Goal: Information Seeking & Learning: Check status

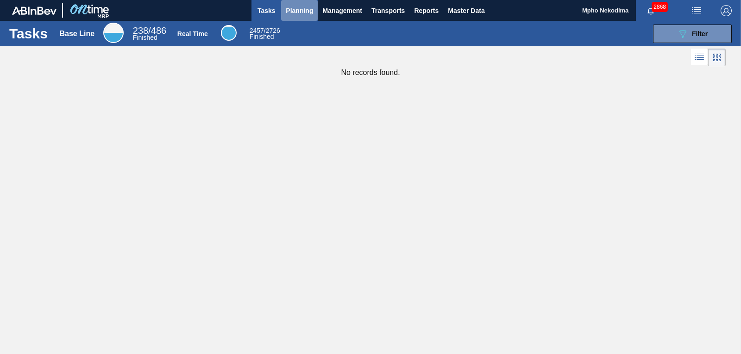
click at [299, 12] on span "Planning" at bounding box center [299, 10] width 27 height 11
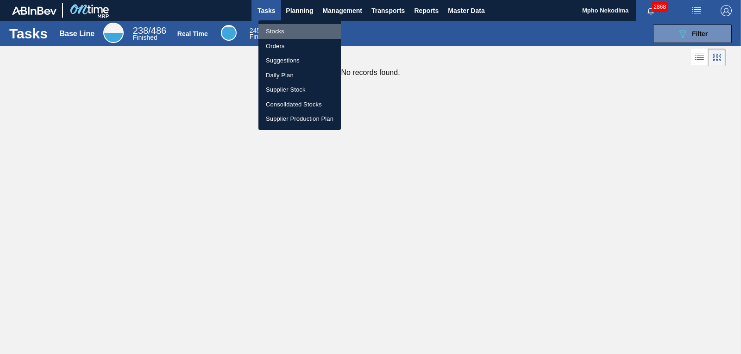
click at [284, 33] on li "Stocks" at bounding box center [299, 31] width 82 height 15
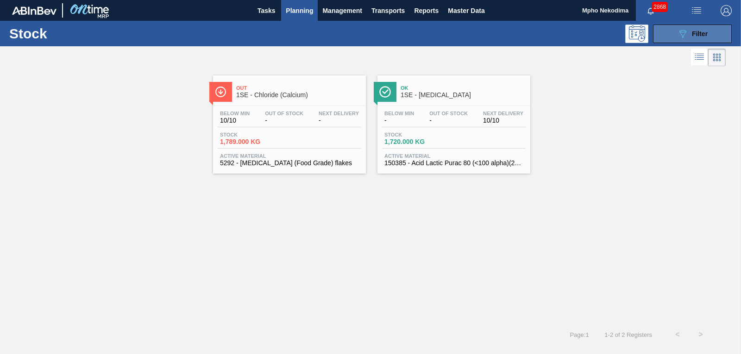
click at [678, 34] on icon "089F7B8B-B2A5-4AFE-B5C0-19BA573D28AC" at bounding box center [682, 33] width 11 height 11
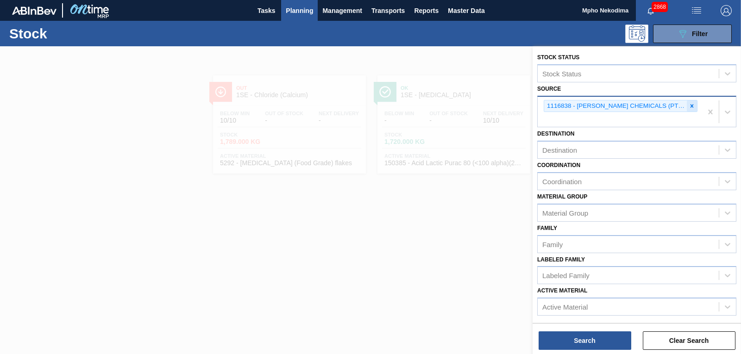
click at [688, 106] on icon at bounding box center [691, 106] width 6 height 6
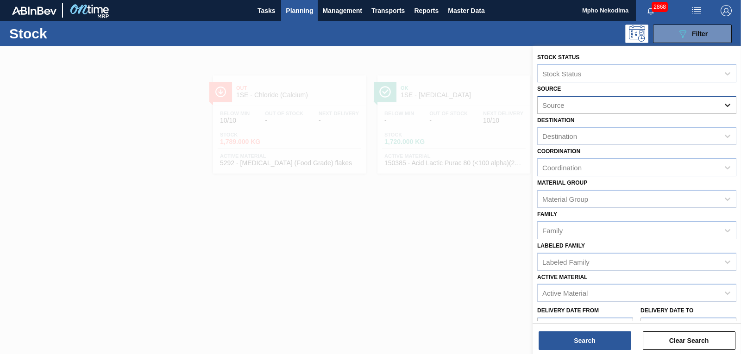
click at [725, 105] on icon at bounding box center [727, 105] width 6 height 3
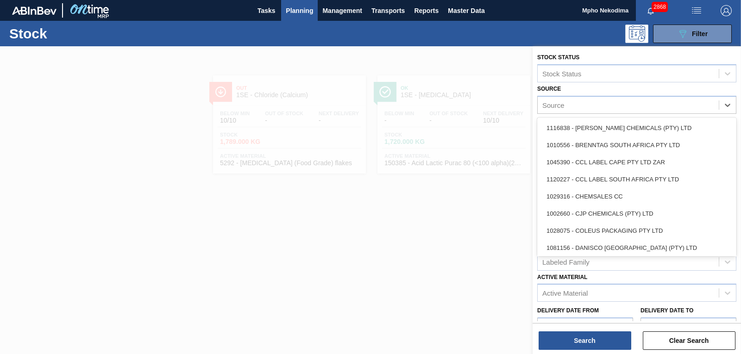
click at [633, 103] on div "Source" at bounding box center [627, 104] width 181 height 13
type input "in"
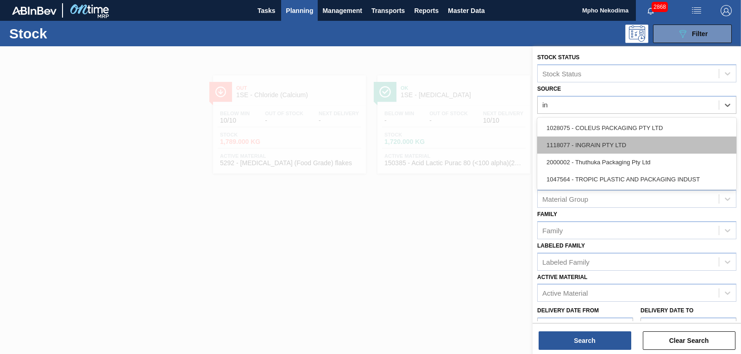
click at [610, 148] on div "1118077 - INGRAIN PTY LTD" at bounding box center [636, 145] width 199 height 17
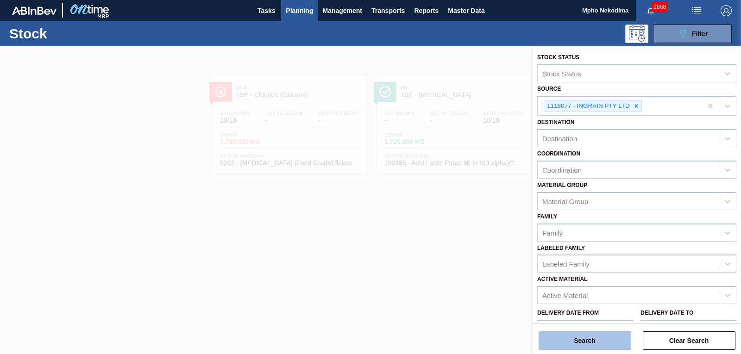
click at [581, 343] on button "Search" at bounding box center [584, 340] width 93 height 19
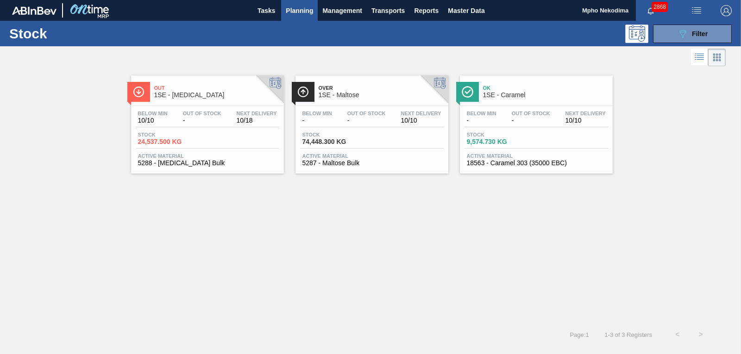
click at [180, 166] on span "5288 - [MEDICAL_DATA] Bulk" at bounding box center [207, 163] width 139 height 7
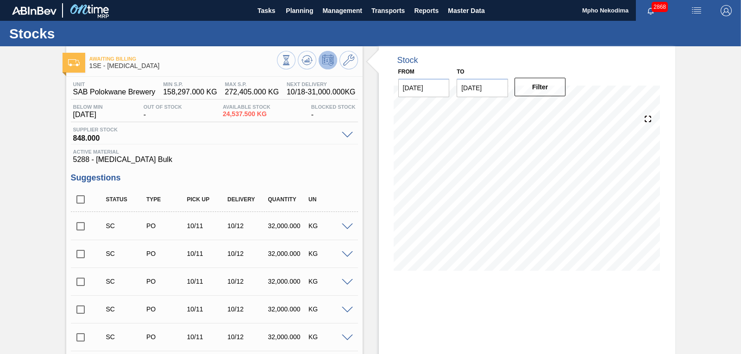
click at [586, 312] on div "Stock From [DATE] to [DATE] Filter 10/24 Stock Projection 311,537.5 SAP Plannin…" at bounding box center [527, 319] width 296 height 547
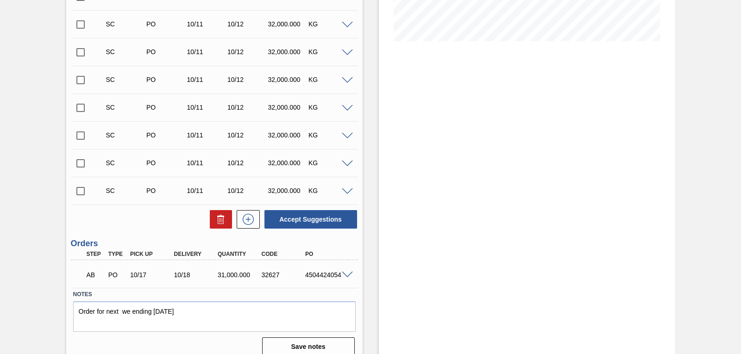
scroll to position [239, 0]
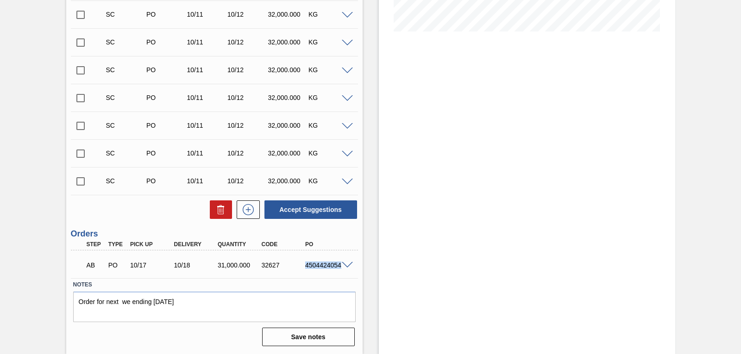
drag, startPoint x: 305, startPoint y: 266, endPoint x: 340, endPoint y: 269, distance: 35.4
click at [340, 269] on div "AB PO 10/17 10/18 31,000.000 32627 4504424054" at bounding box center [212, 264] width 262 height 19
copy div "4504424054"
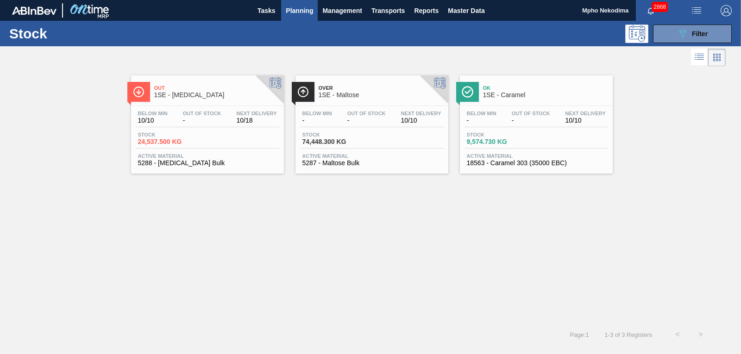
click at [333, 162] on span "5287 - Maltose Bulk" at bounding box center [371, 163] width 139 height 7
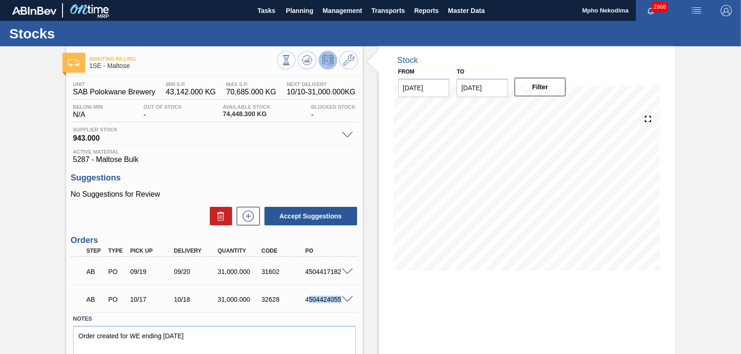
drag, startPoint x: 308, startPoint y: 300, endPoint x: 348, endPoint y: 298, distance: 39.9
click at [348, 298] on div "AB PO 10/17 10/18 31,000.000 32628 4504424055" at bounding box center [214, 298] width 287 height 23
click at [307, 302] on div "4504424055" at bounding box center [327, 299] width 48 height 7
drag, startPoint x: 304, startPoint y: 301, endPoint x: 342, endPoint y: 300, distance: 38.0
click at [342, 300] on div "AB PO 10/17 10/18 31,000.000 32628 4504424055" at bounding box center [214, 298] width 287 height 23
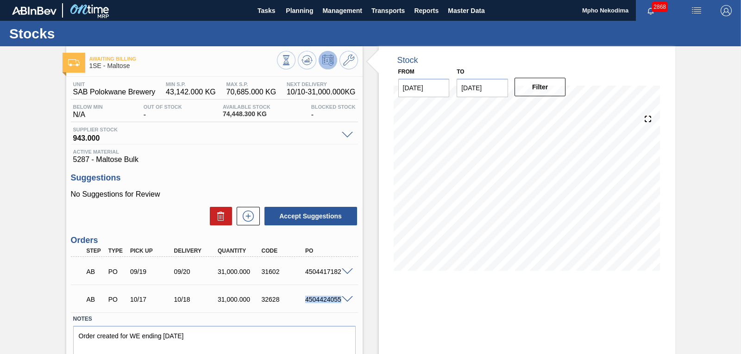
copy div "4504424055"
